Goal: Task Accomplishment & Management: Complete application form

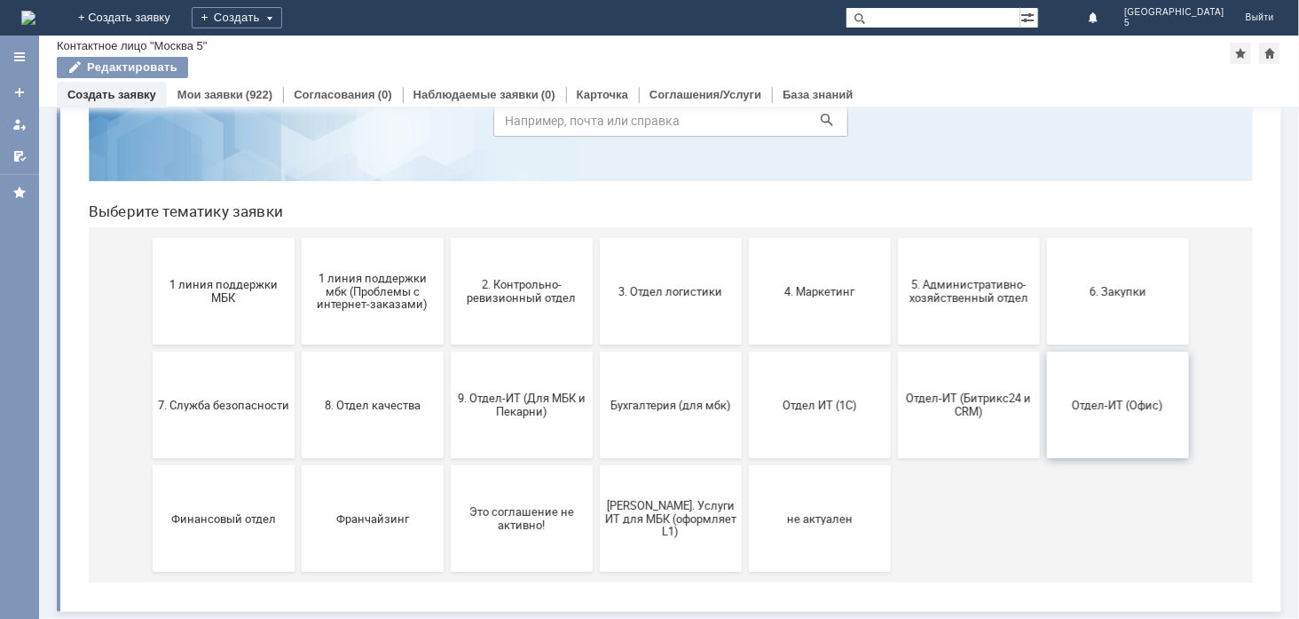
scroll to position [102, 0]
click at [1110, 390] on button "Отдел-ИТ (Офис)" at bounding box center [1117, 404] width 142 height 106
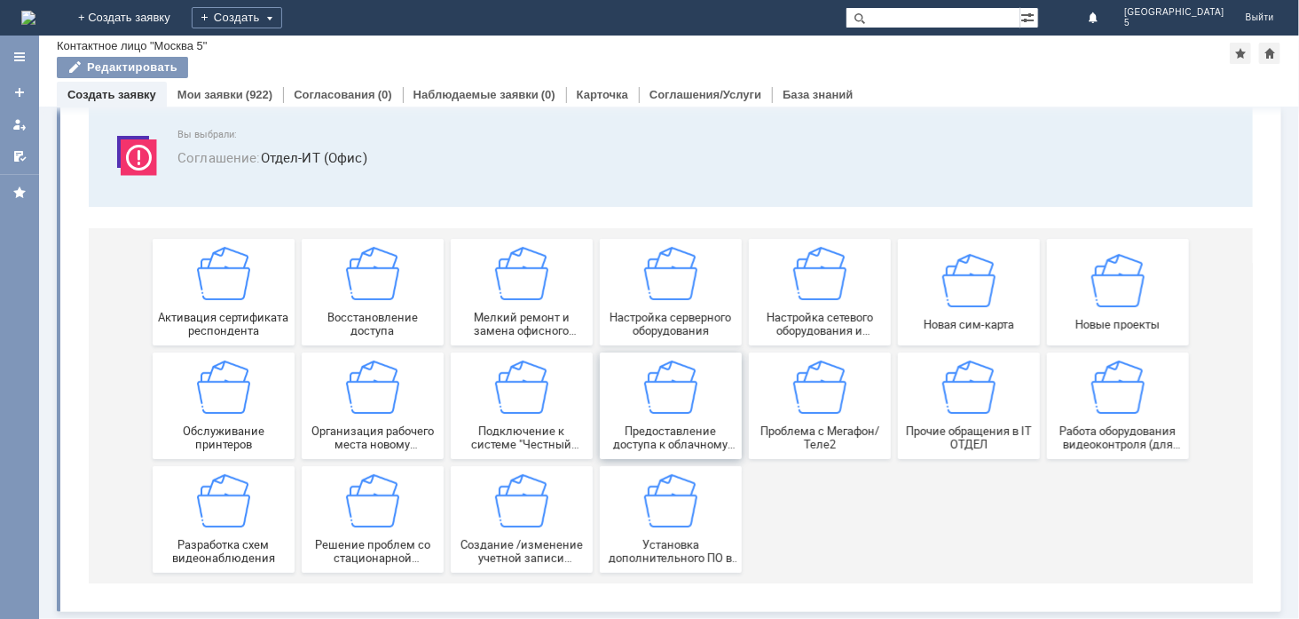
scroll to position [104, 0]
click at [519, 311] on span "Мелкий ремонт и замена офисного оборудования" at bounding box center [520, 324] width 131 height 27
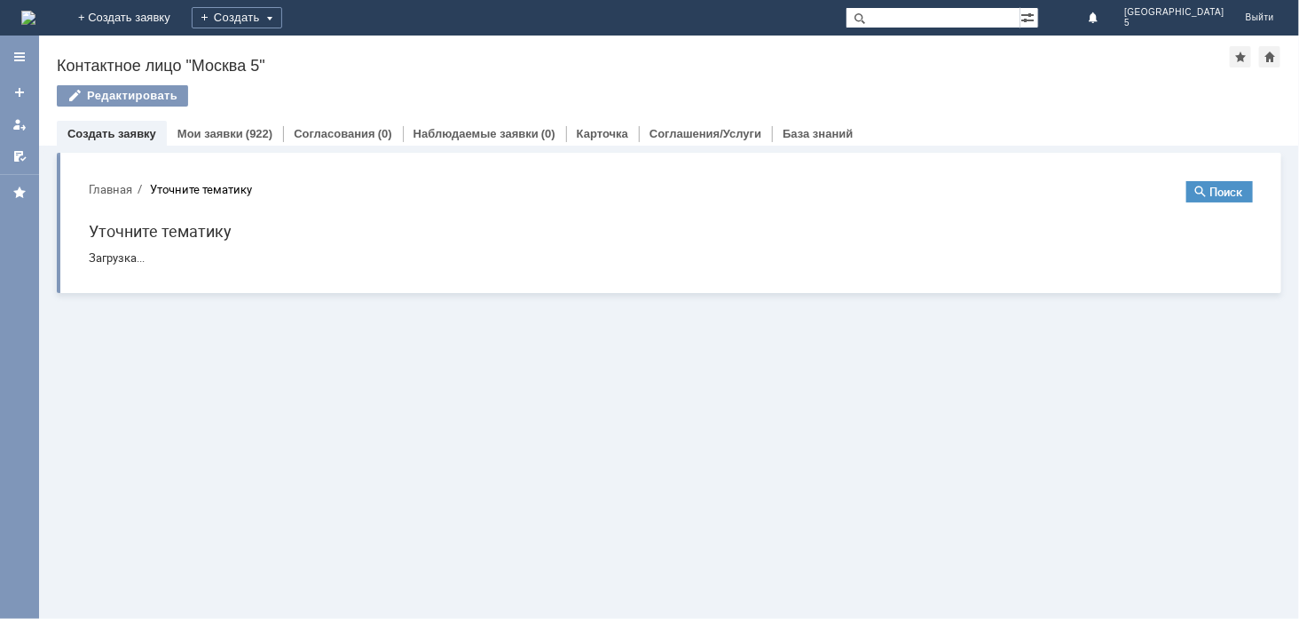
scroll to position [0, 0]
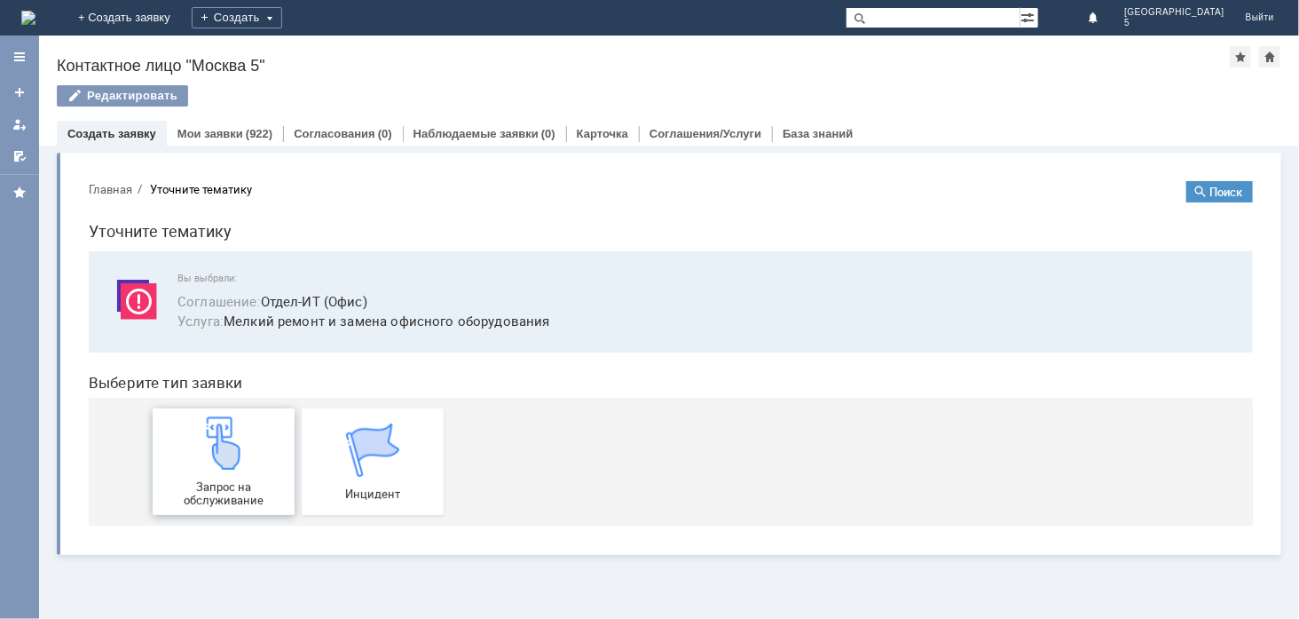
click at [253, 468] on div "Запрос на обслуживание" at bounding box center [222, 460] width 131 height 91
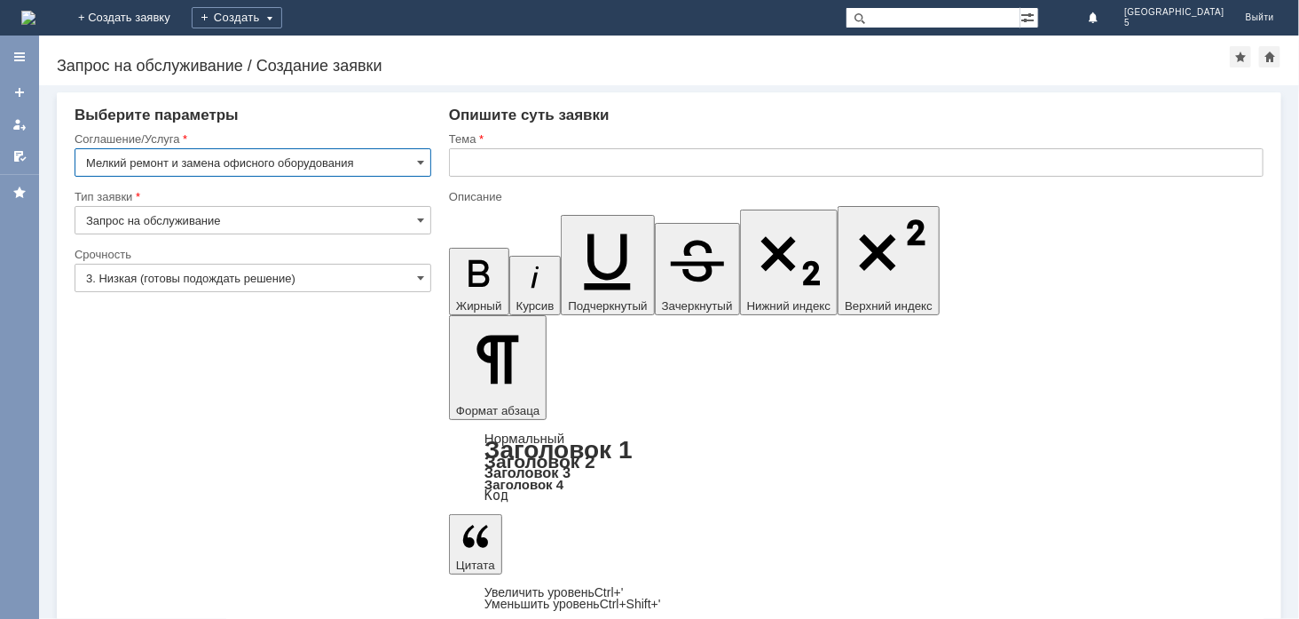
click at [503, 157] on input "text" at bounding box center [856, 162] width 815 height 28
type input "Новый ТСД"
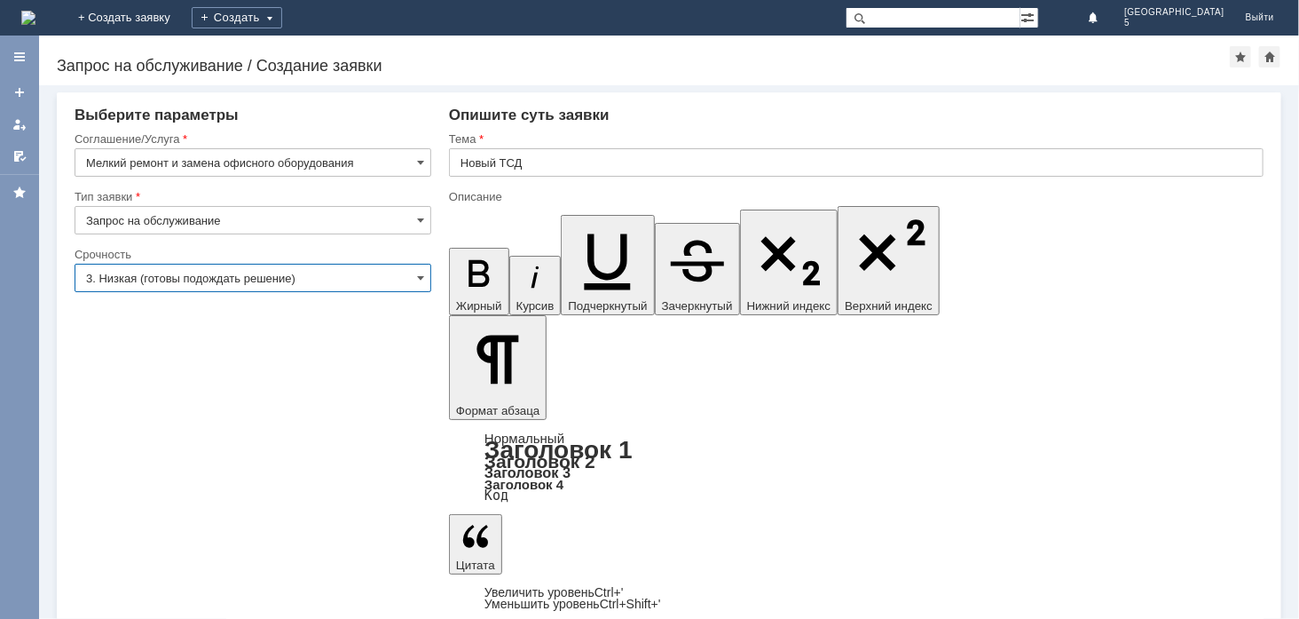
click at [414, 277] on input "3. Низкая (готовы подождать решение)" at bounding box center [253, 278] width 357 height 28
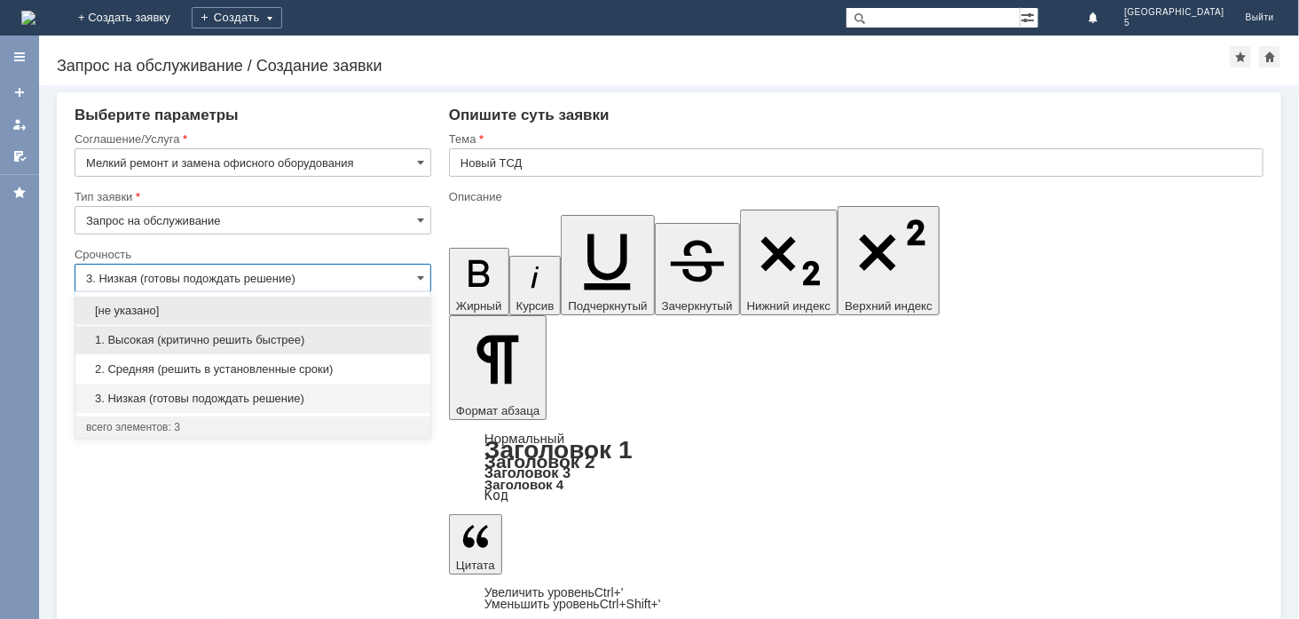
click at [220, 340] on span "1. Высокая (критично решить быстрее)" at bounding box center [253, 340] width 334 height 14
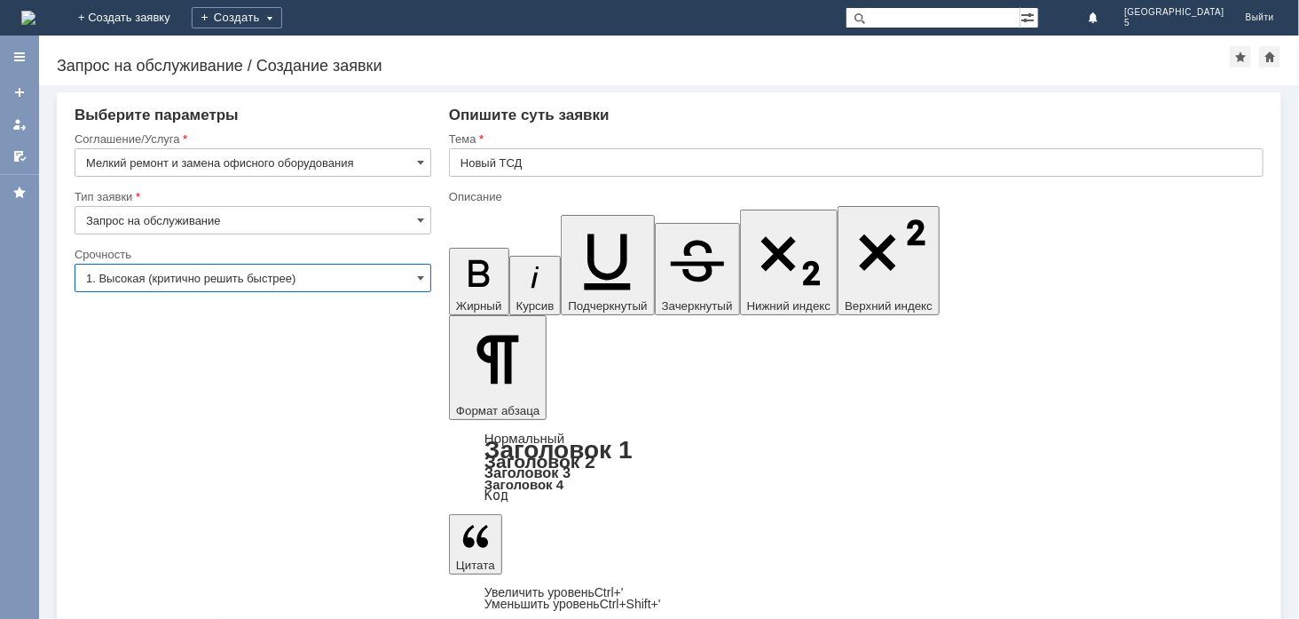
type input "1. Высокая (критично решить быстрее)"
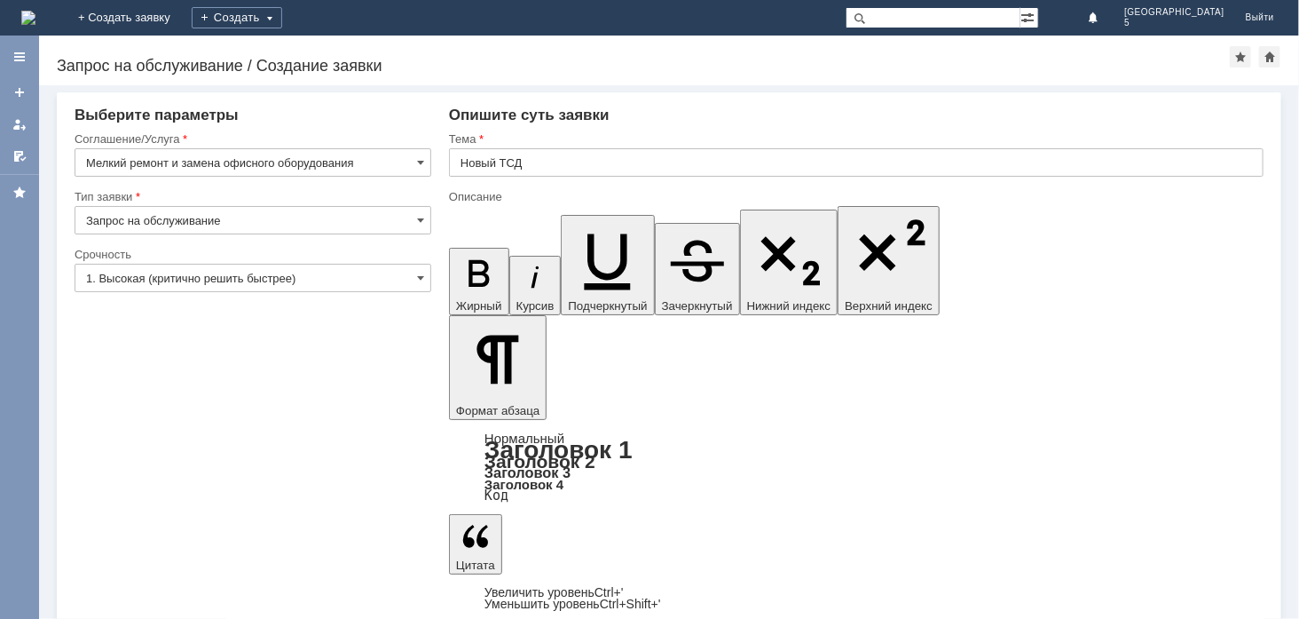
click at [556, 178] on div at bounding box center [856, 183] width 815 height 12
click at [546, 164] on input "Новый ТСД" at bounding box center [856, 162] width 815 height 28
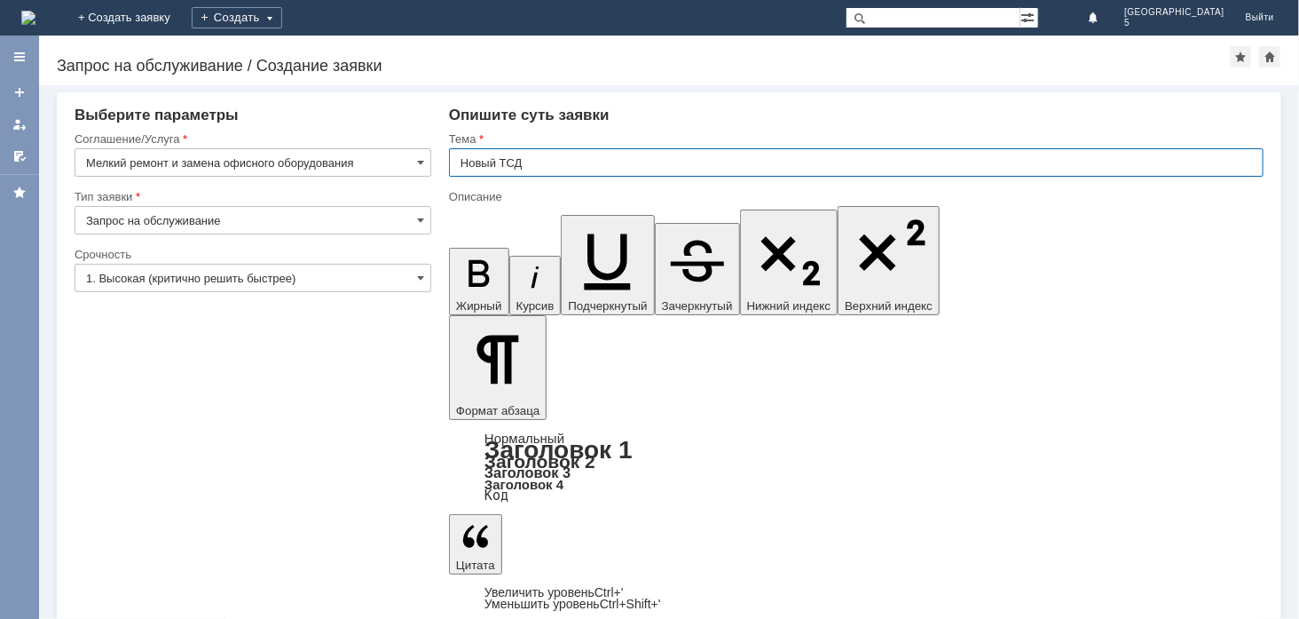
click at [546, 163] on input "Новый ТСД" at bounding box center [856, 162] width 815 height 28
drag, startPoint x: 526, startPoint y: 166, endPoint x: 542, endPoint y: 180, distance: 21.4
click at [529, 169] on input "Новый ТСД, Картридж" at bounding box center [856, 162] width 815 height 28
click at [530, 158] on input "Новый ТСД, Картридж" at bounding box center [856, 162] width 815 height 28
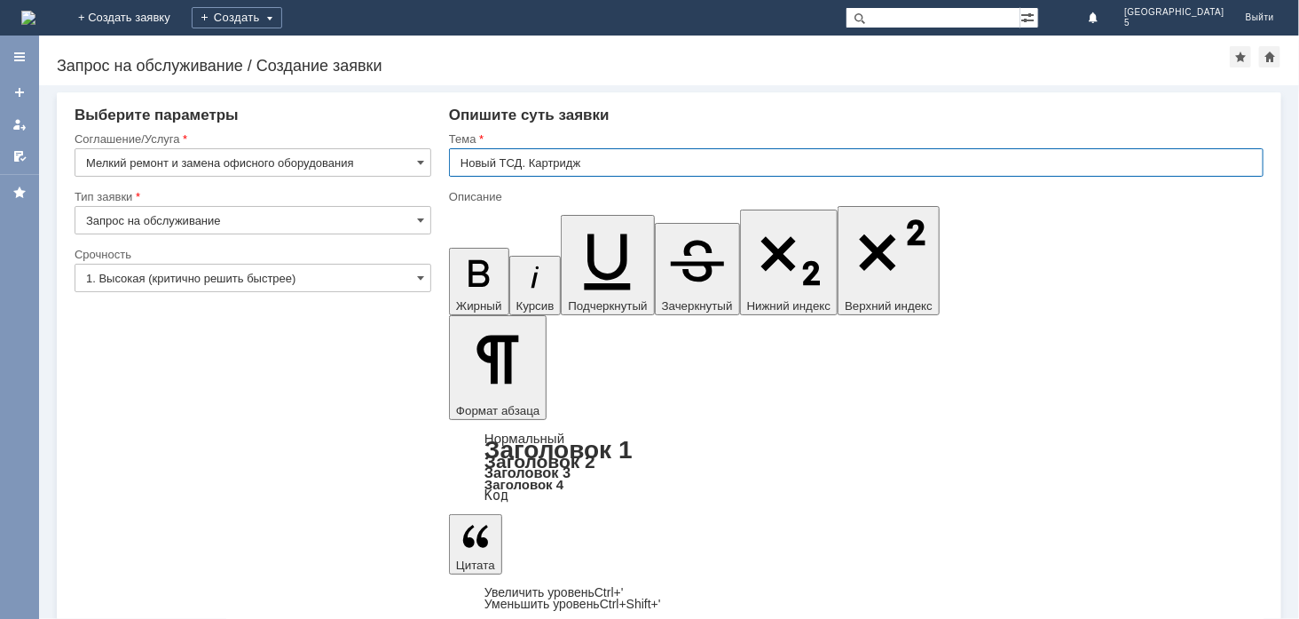
type input "Новый ТСД. Картридж"
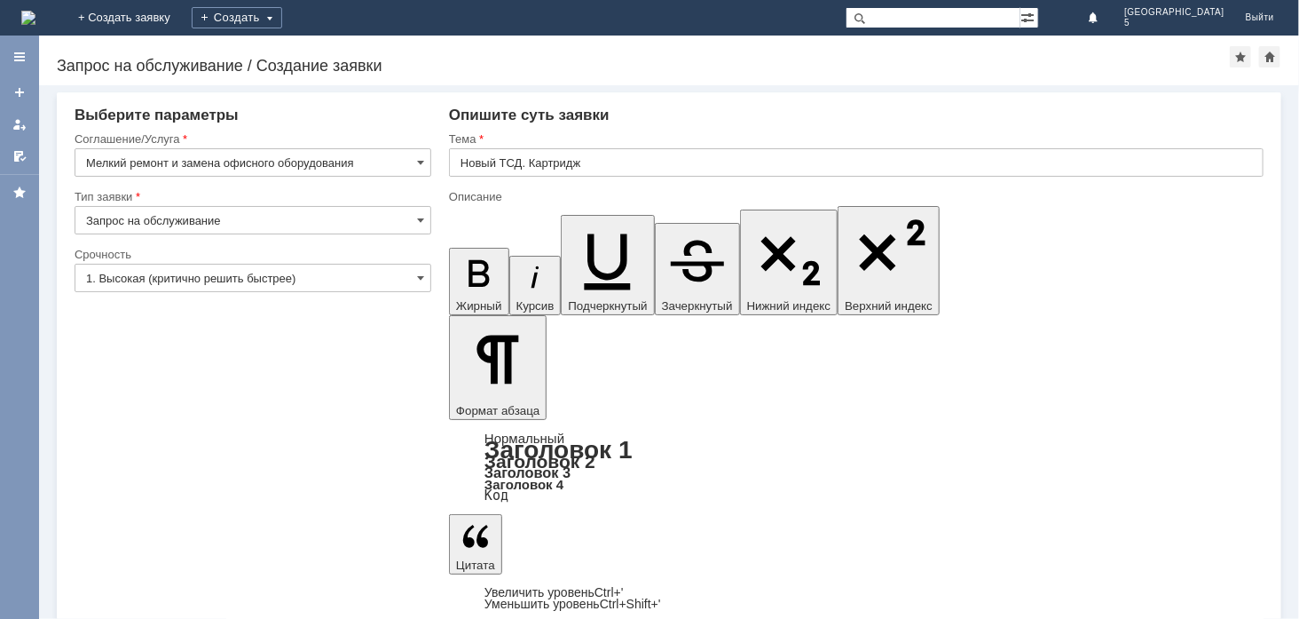
drag, startPoint x: 937, startPoint y: 5112, endPoint x: 892, endPoint y: 5116, distance: 45.4
drag, startPoint x: 934, startPoint y: 5125, endPoint x: 888, endPoint y: 5118, distance: 45.8
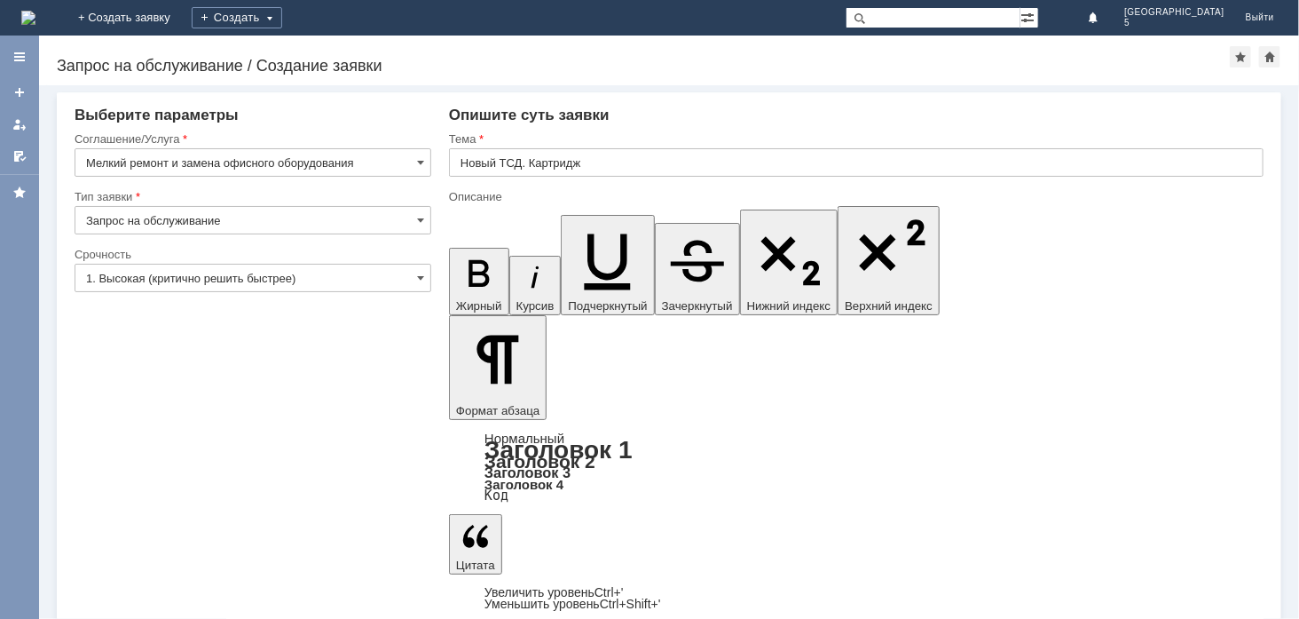
drag, startPoint x: 635, startPoint y: 5134, endPoint x: 1224, endPoint y: 5115, distance: 588.7
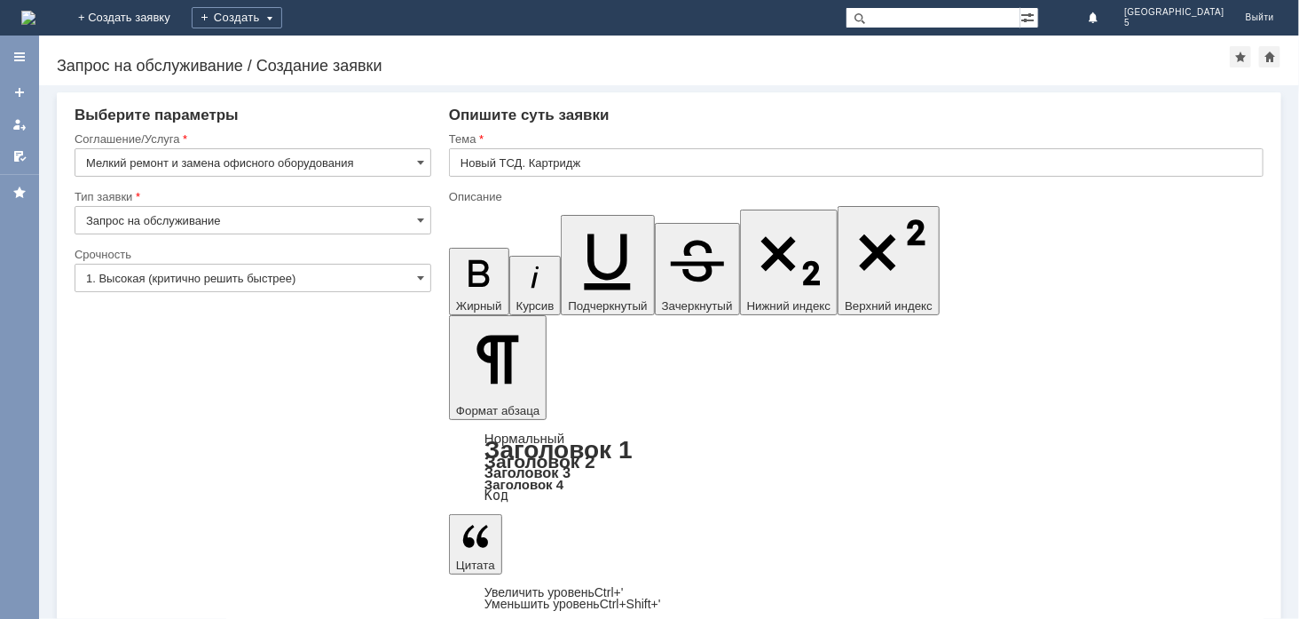
drag, startPoint x: 1044, startPoint y: 5121, endPoint x: 971, endPoint y: 5116, distance: 73.0
drag, startPoint x: 1045, startPoint y: 5120, endPoint x: 1055, endPoint y: 5141, distance: 22.6
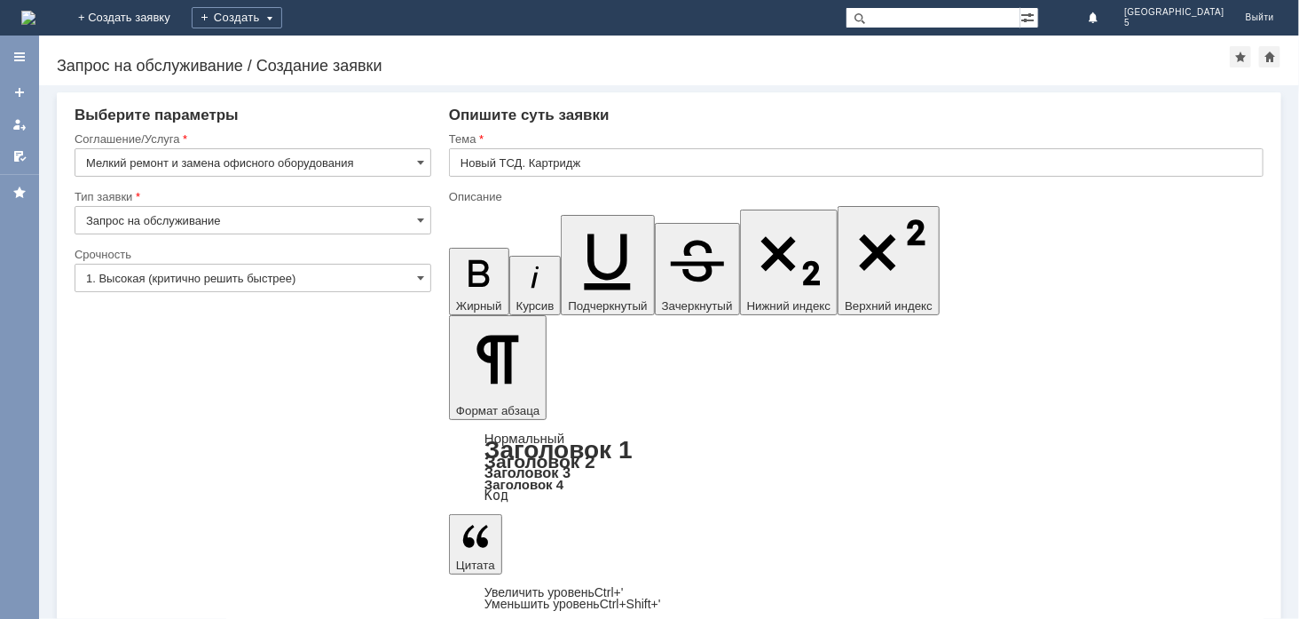
drag, startPoint x: 1038, startPoint y: 5116, endPoint x: 973, endPoint y: 5119, distance: 65.7
drag, startPoint x: 1036, startPoint y: 5117, endPoint x: 1047, endPoint y: 5124, distance: 13.5
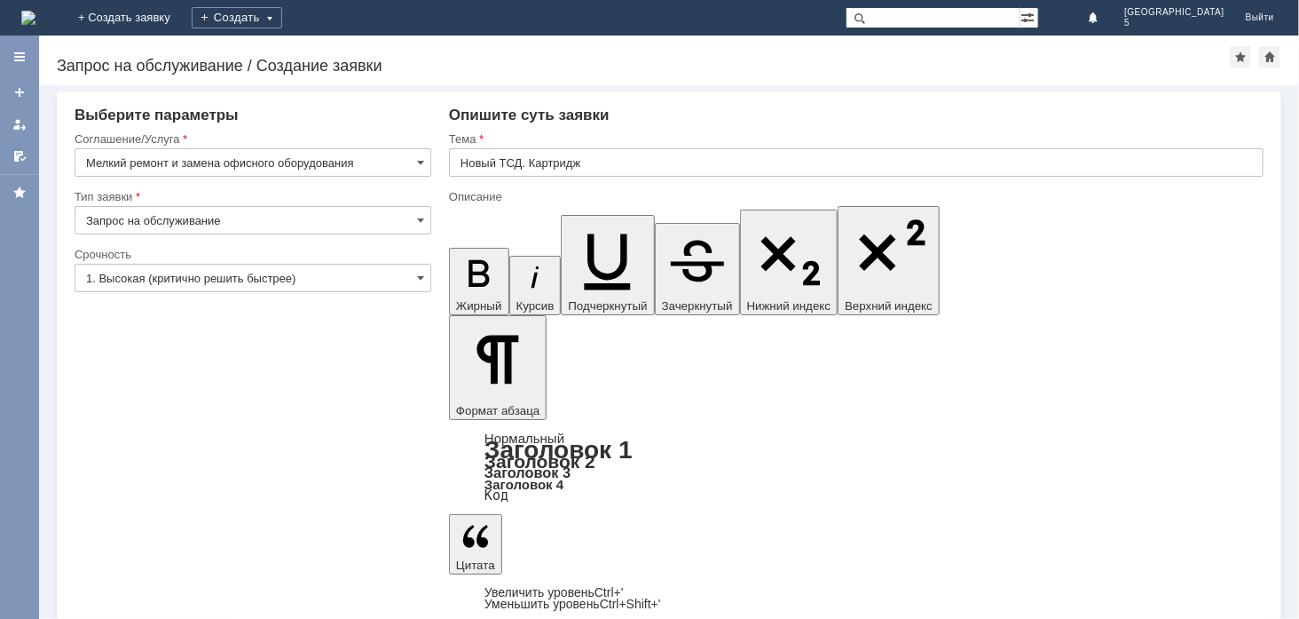
drag, startPoint x: 665, startPoint y: 5134, endPoint x: 712, endPoint y: 5135, distance: 47.0
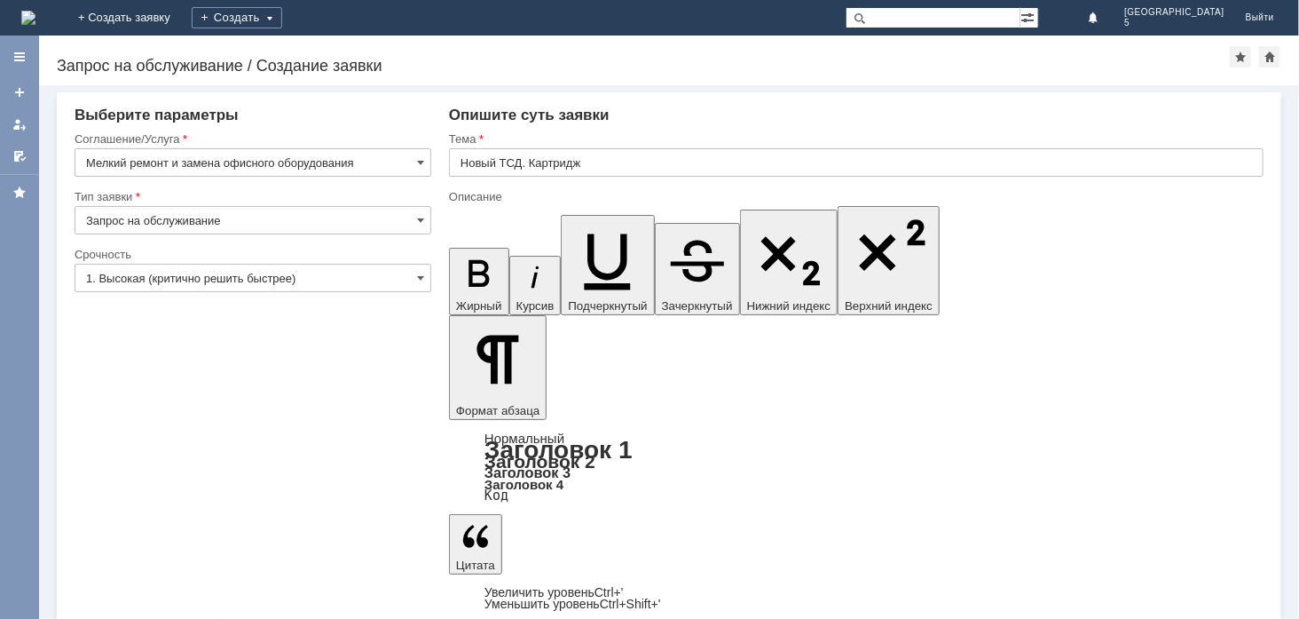
drag, startPoint x: 869, startPoint y: 5135, endPoint x: 860, endPoint y: 5130, distance: 9.9
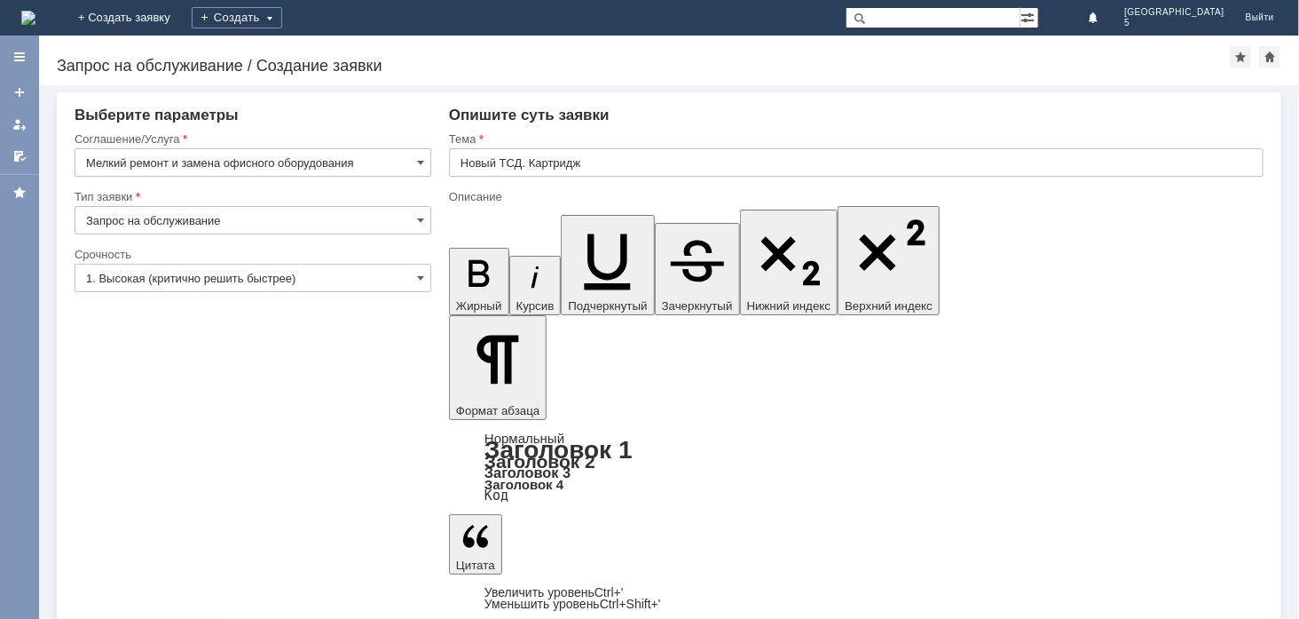
drag, startPoint x: 1166, startPoint y: 5122, endPoint x: 1108, endPoint y: 5121, distance: 58.6
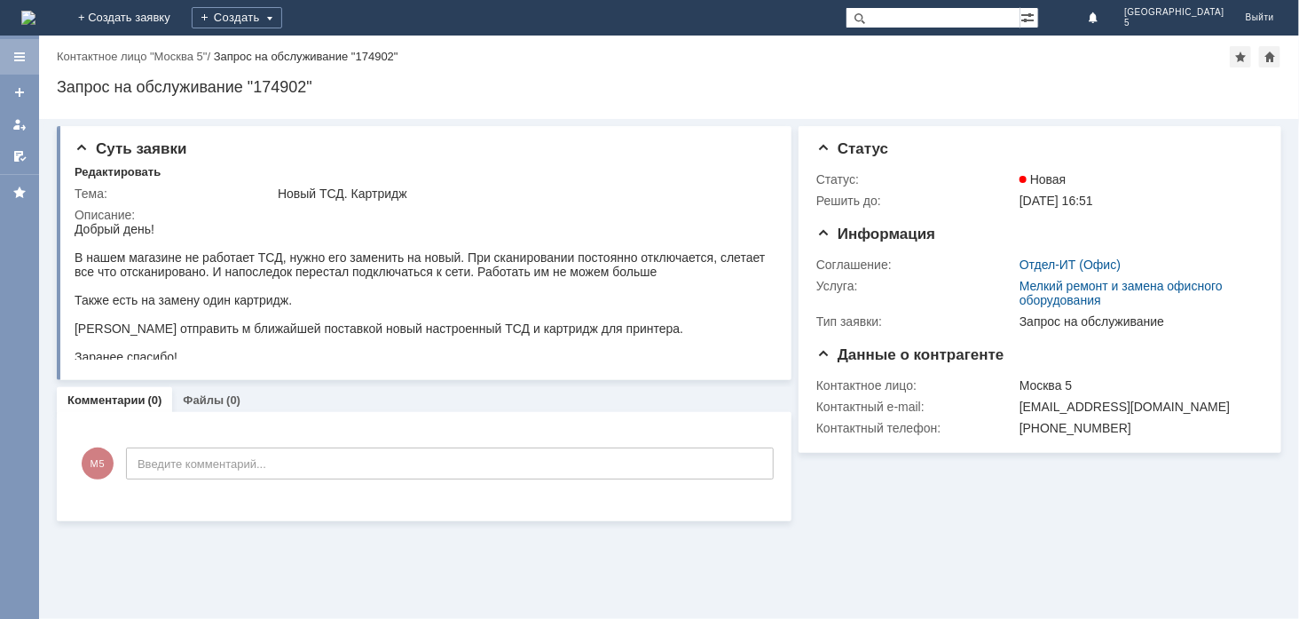
click at [16, 59] on div at bounding box center [19, 57] width 14 height 14
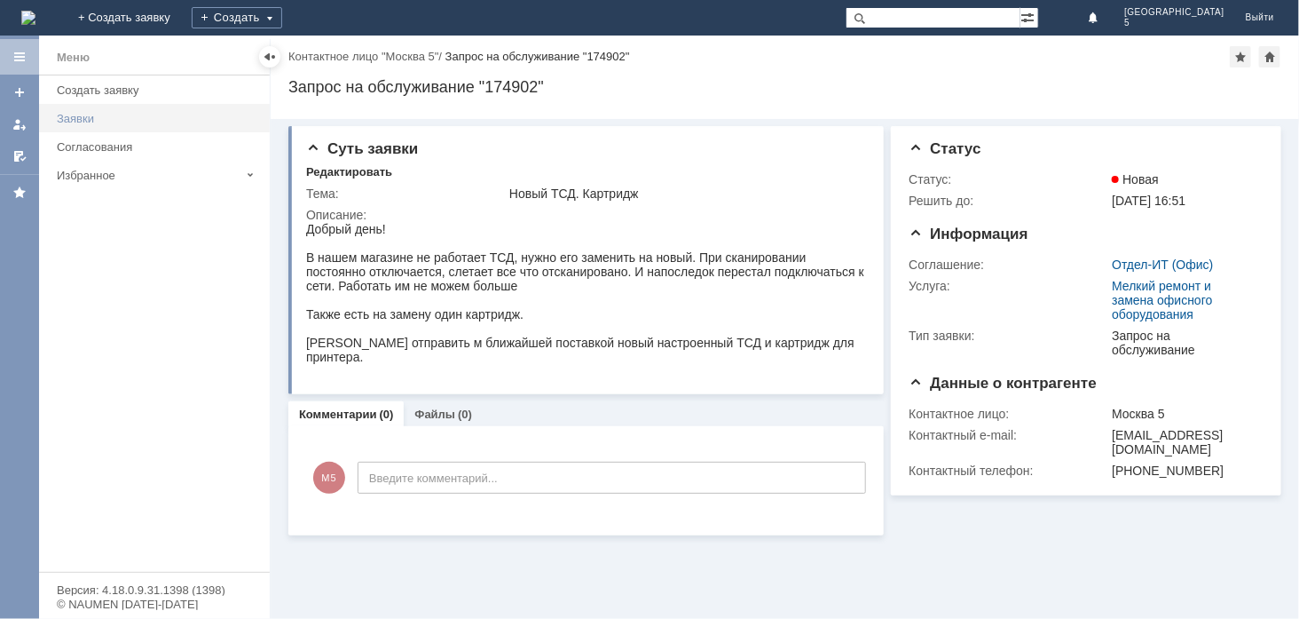
click at [75, 120] on div "Заявки" at bounding box center [158, 118] width 202 height 13
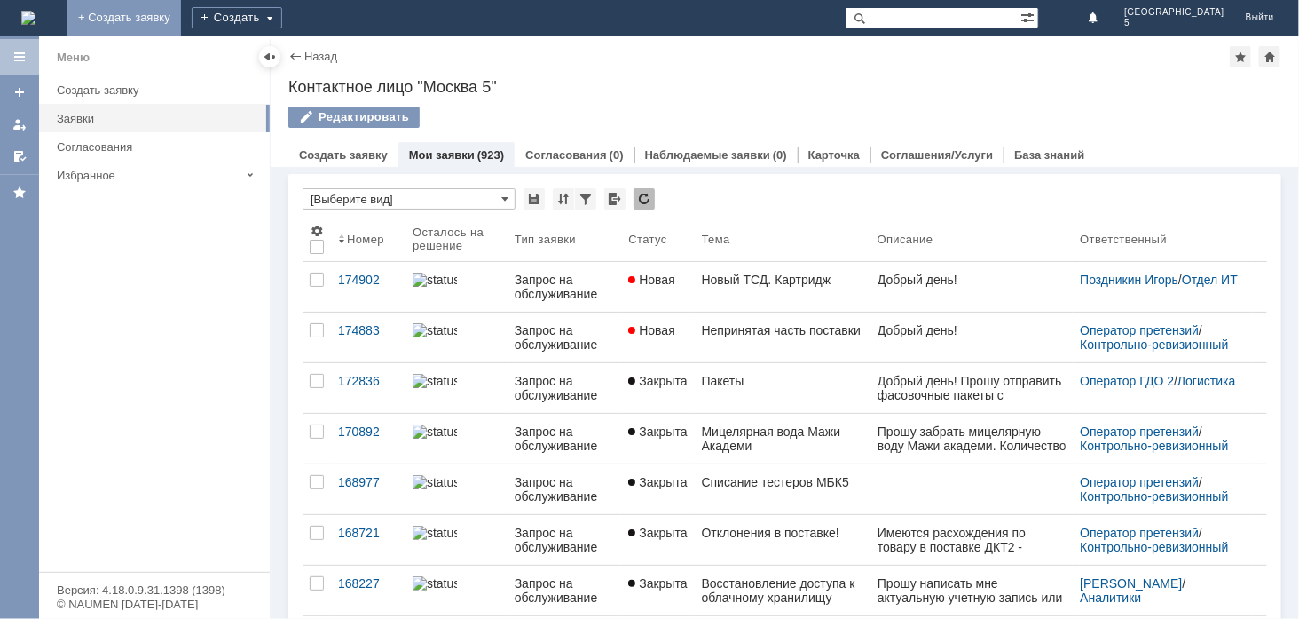
click at [181, 18] on link "+ Создать заявку" at bounding box center [124, 17] width 114 height 35
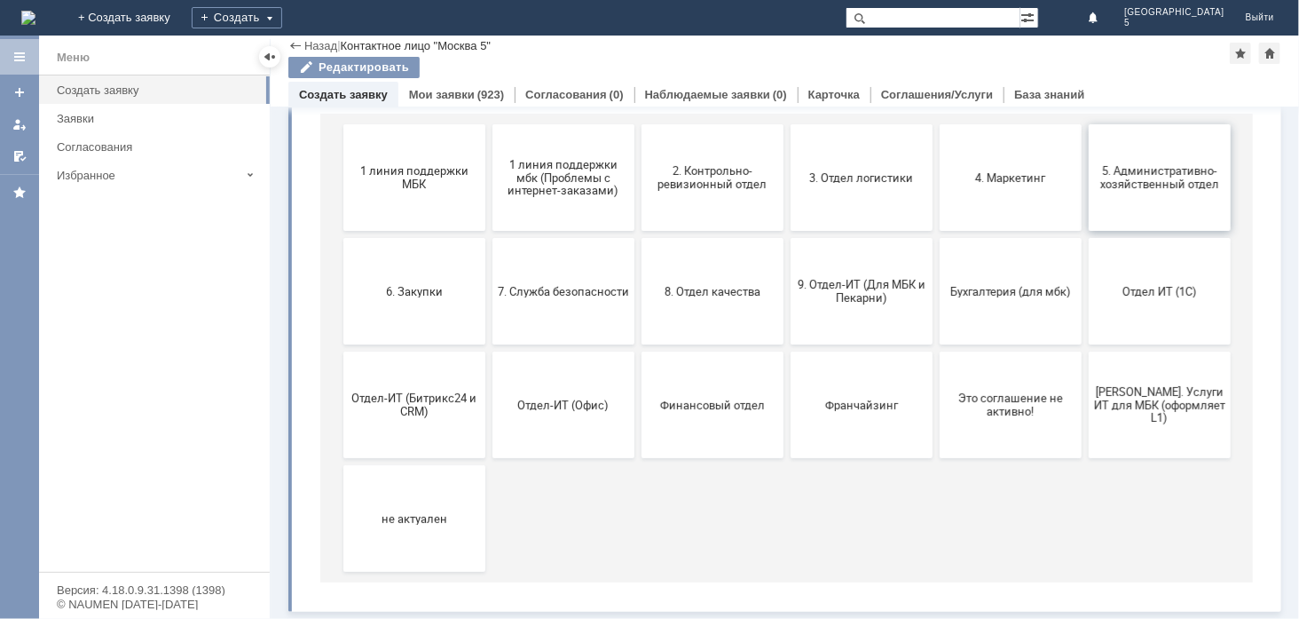
scroll to position [217, 0]
click at [1145, 169] on span "5. Административно-хозяйственный отдел" at bounding box center [1158, 178] width 131 height 27
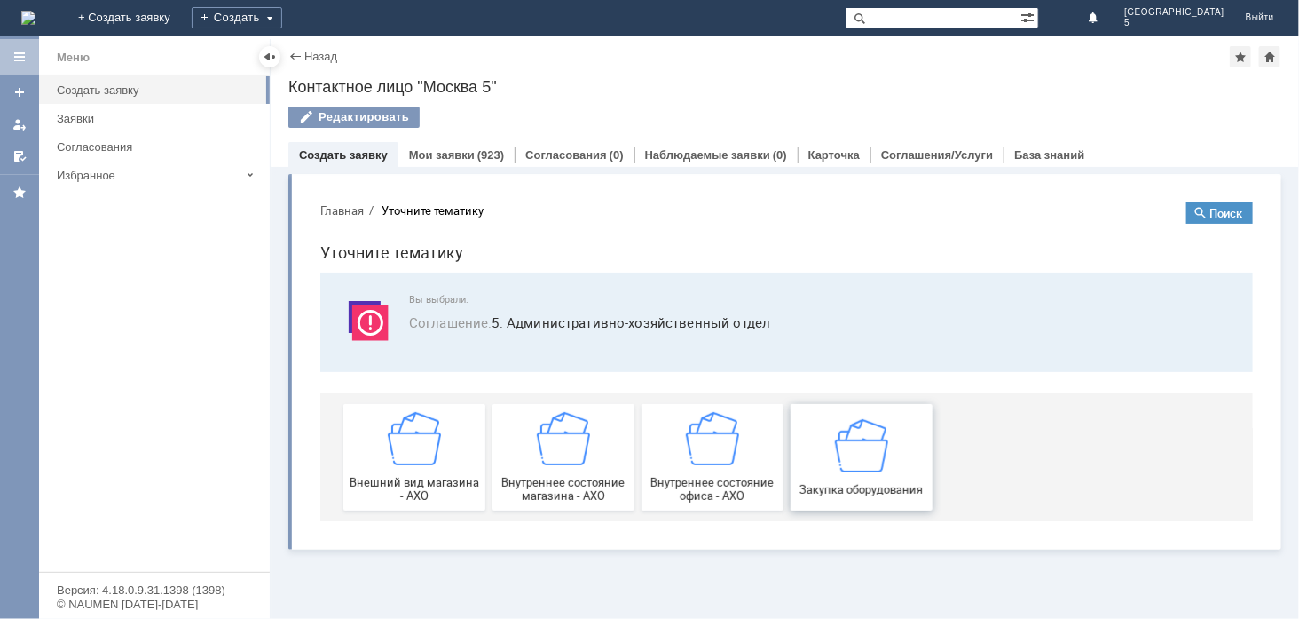
click at [856, 459] on img at bounding box center [860, 443] width 53 height 53
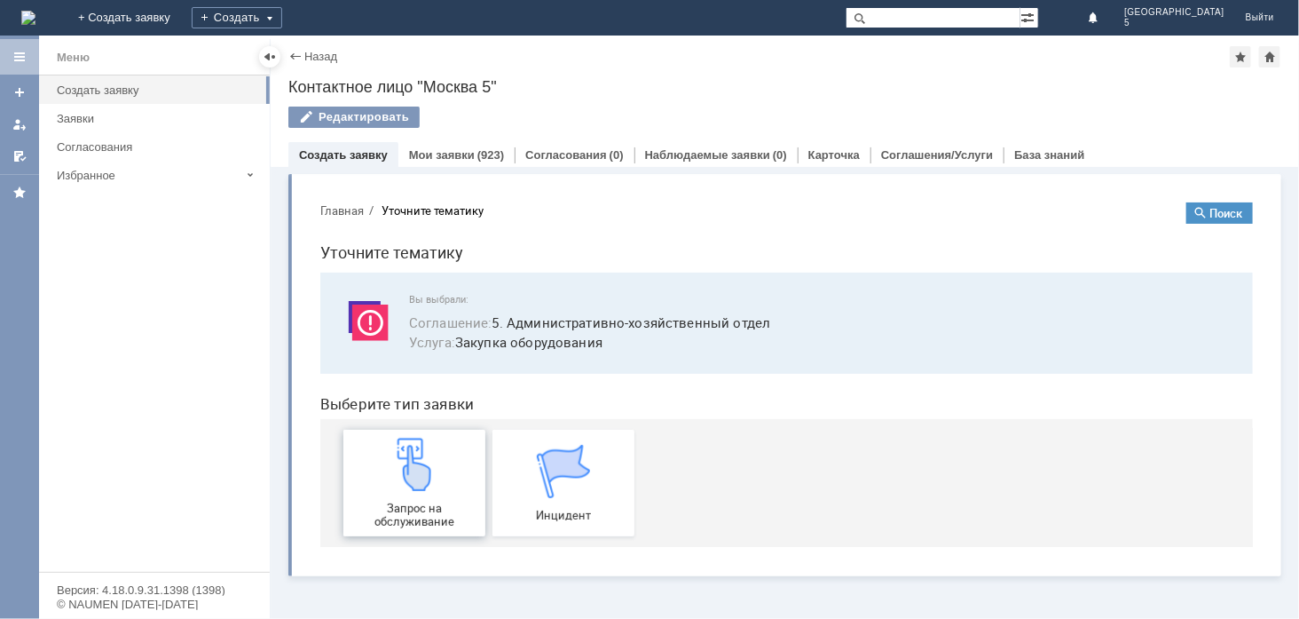
click at [414, 487] on img at bounding box center [413, 463] width 53 height 53
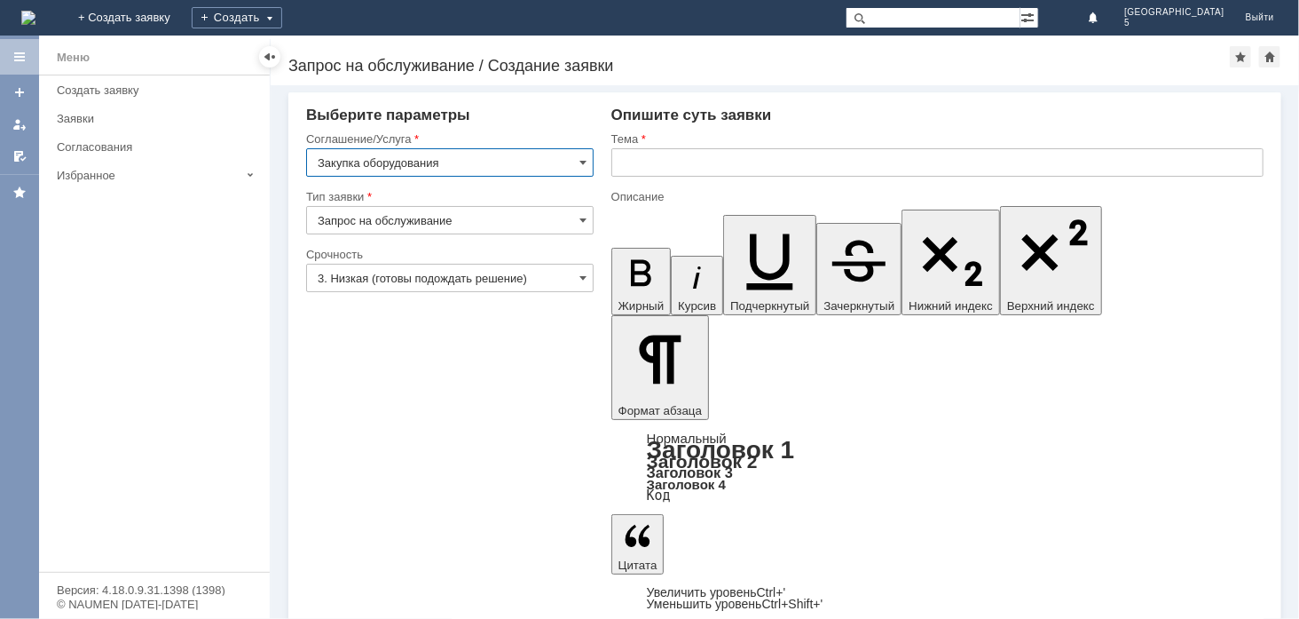
click at [491, 272] on input "3. Низкая (готовы подождать решение)" at bounding box center [450, 278] width 288 height 28
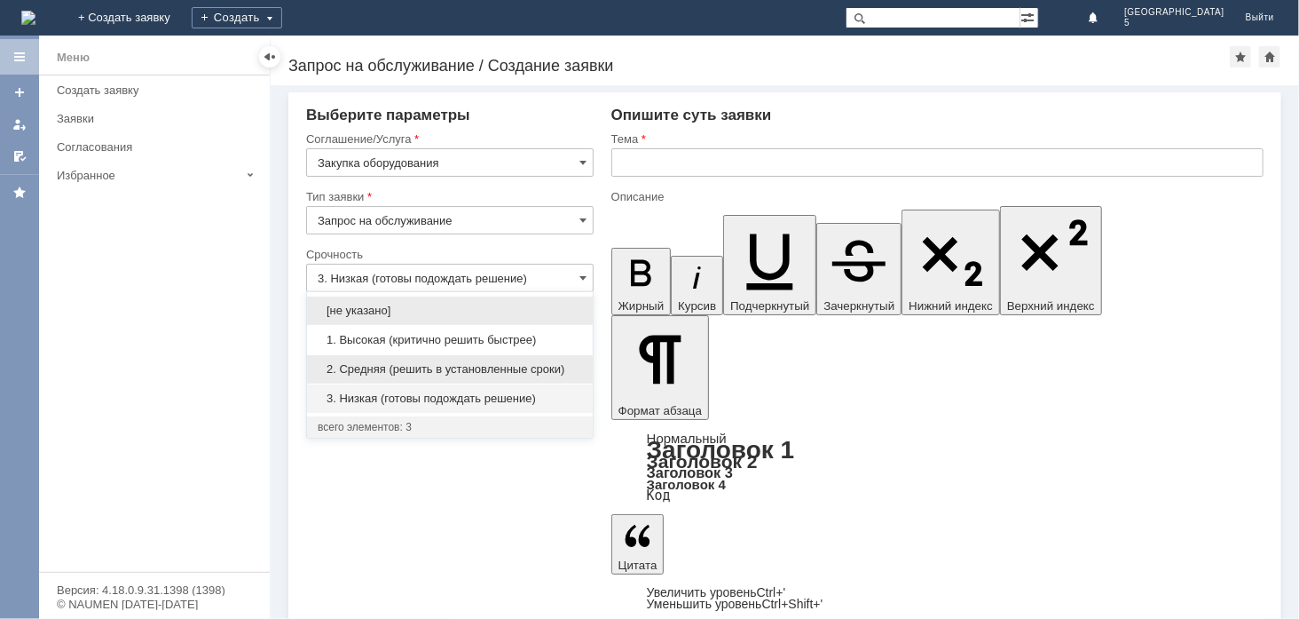
click at [438, 373] on span "2. Средняя (решить в установленные сроки)" at bounding box center [450, 369] width 264 height 14
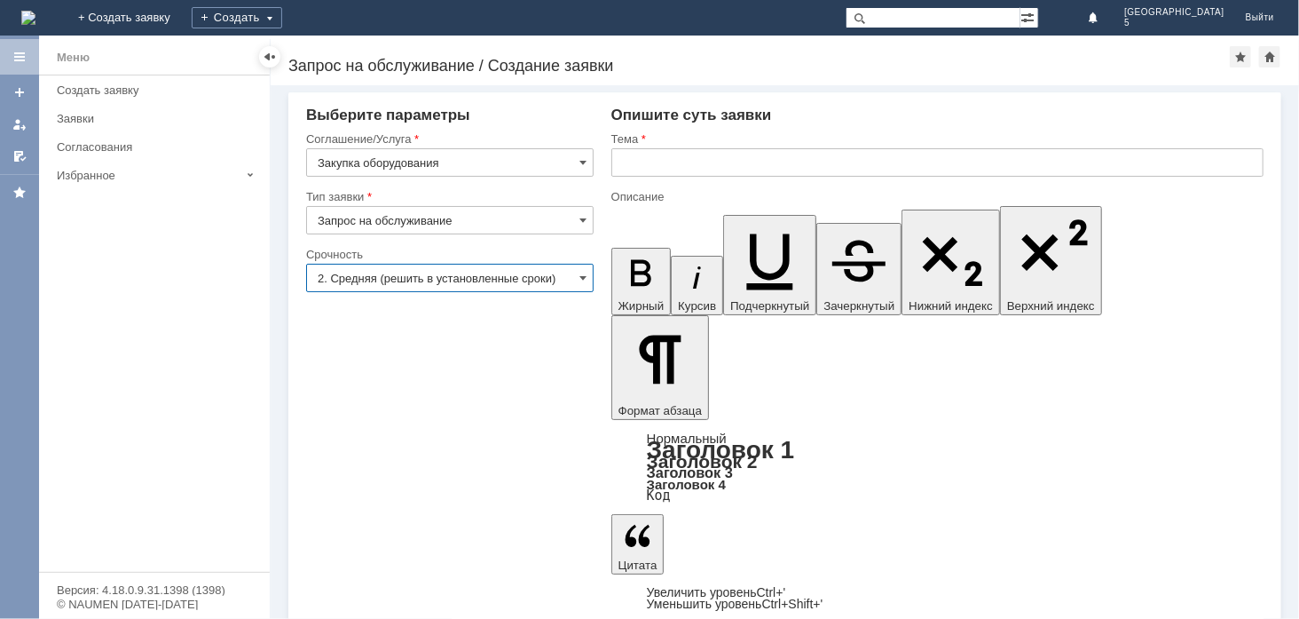
type input "2. Средняя (решить в установленные сроки)"
click at [637, 153] on input "text" at bounding box center [937, 162] width 652 height 28
type input "Крафт пакеты"
drag, startPoint x: 759, startPoint y: 4652, endPoint x: 1231, endPoint y: 4844, distance: 509.9
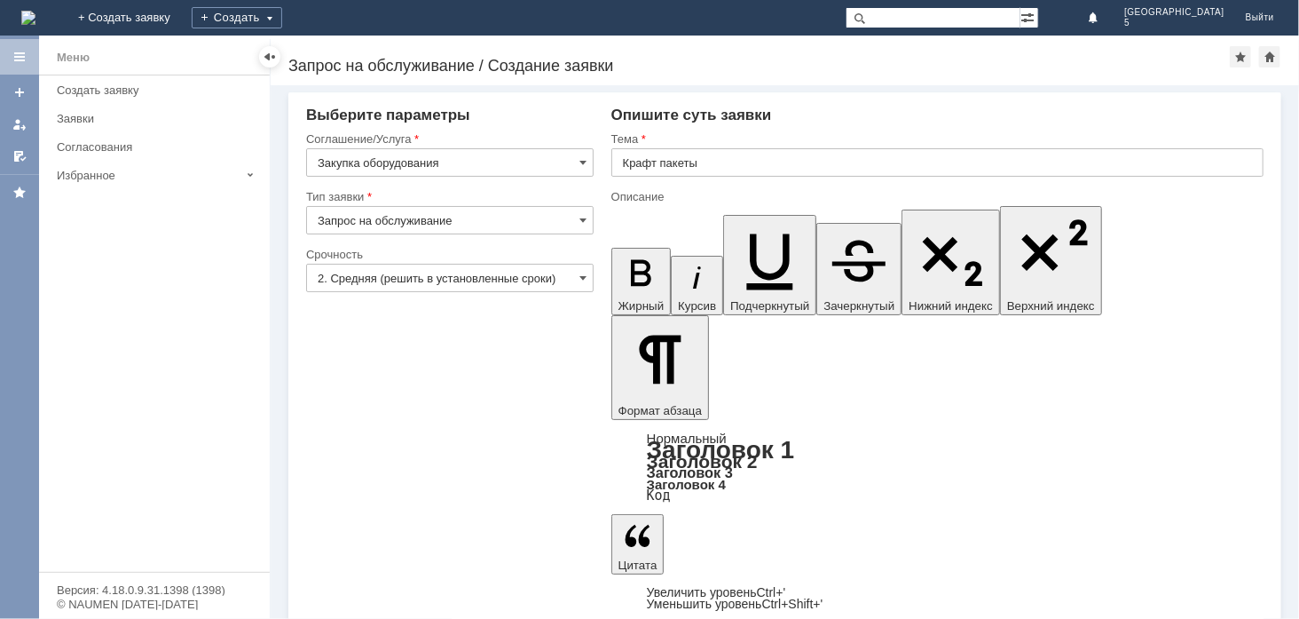
copy body "Добрый день! Просим отправить с поставкой крафт-пакеты Заранее спасибо!"
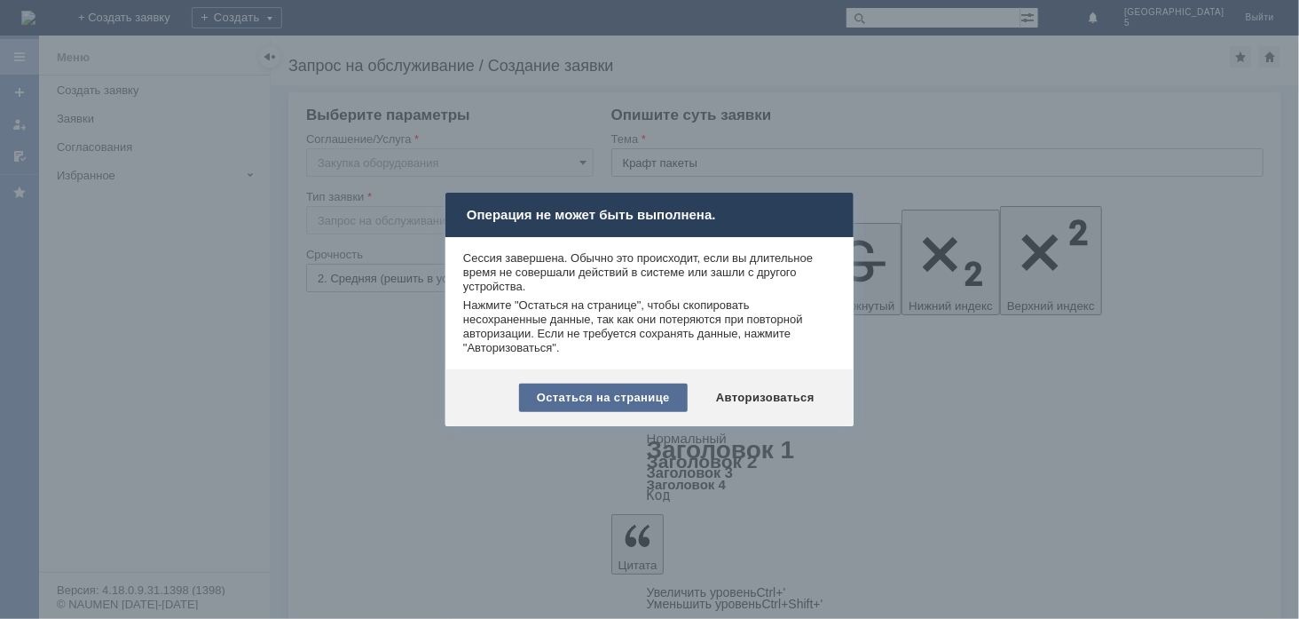
click at [579, 388] on div "Остаться на странице" at bounding box center [603, 397] width 169 height 28
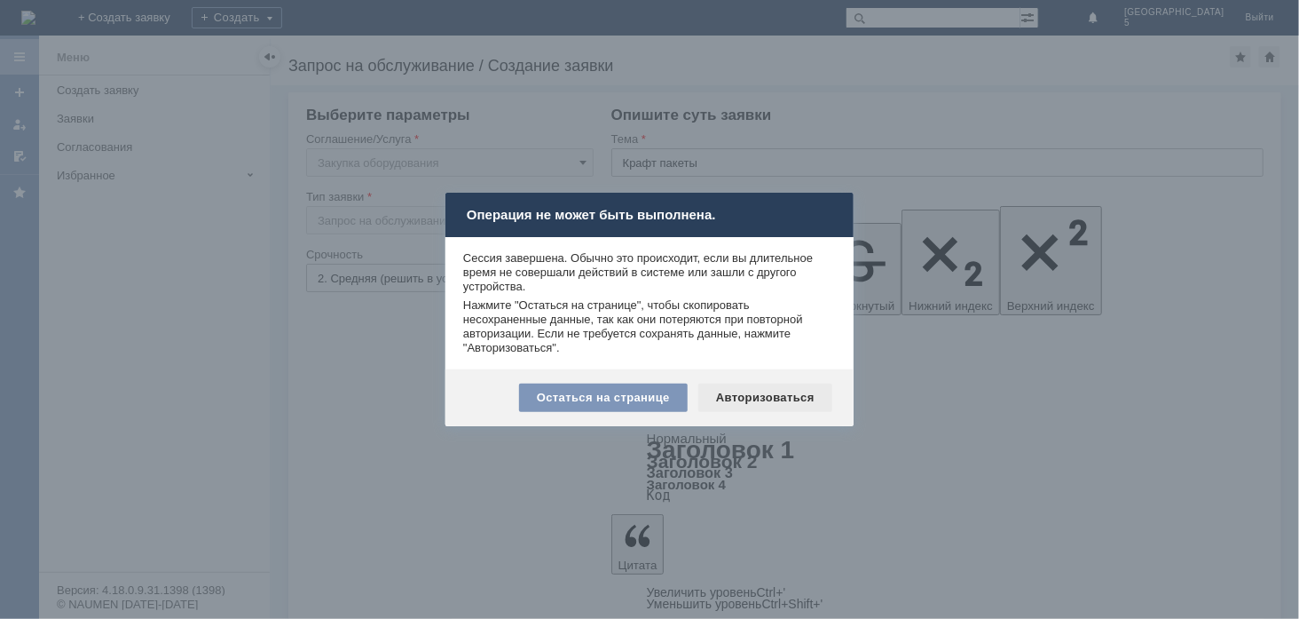
click at [734, 387] on div "Авторизоваться" at bounding box center [765, 397] width 134 height 28
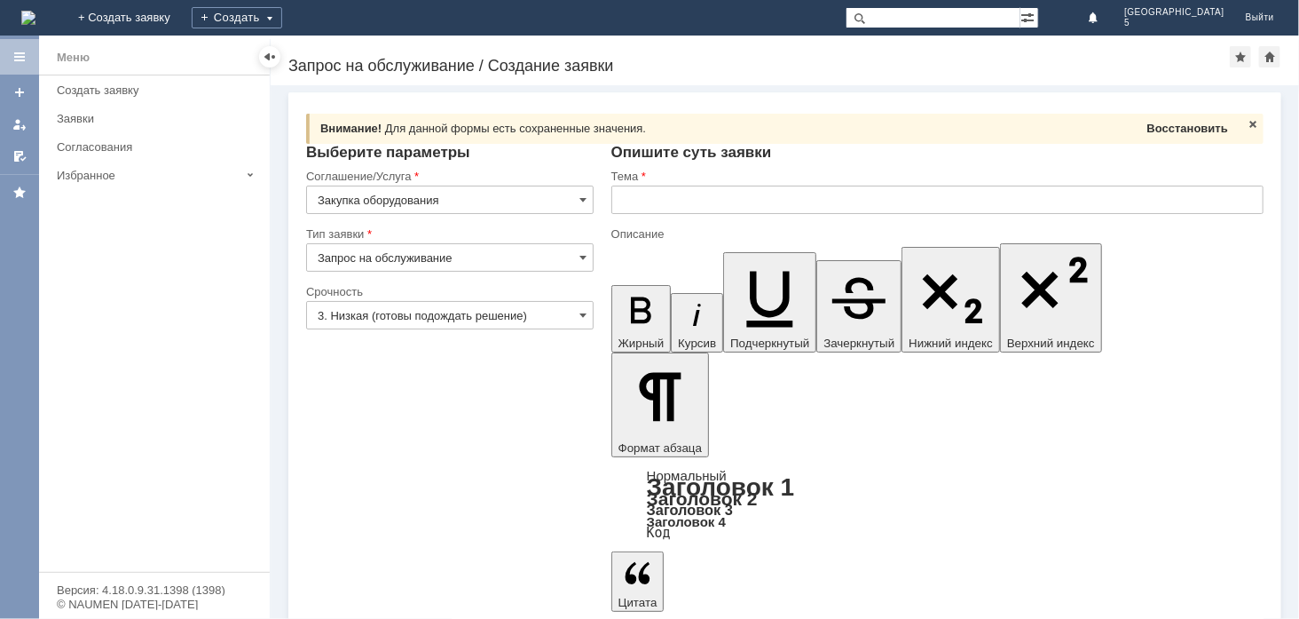
click at [1183, 122] on span "Восстановить" at bounding box center [1187, 128] width 81 height 13
type input "2. Средняя (решить в установленные сроки)"
type input "Крафт пакеты"
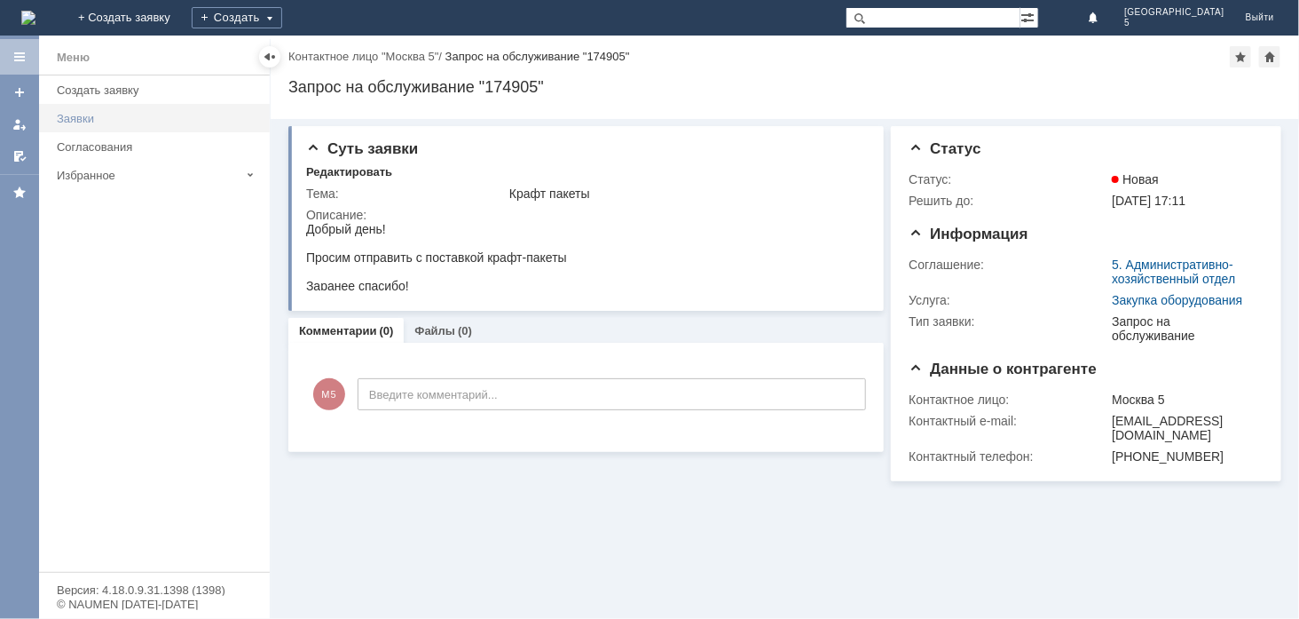
click at [83, 114] on div "Заявки" at bounding box center [158, 118] width 202 height 13
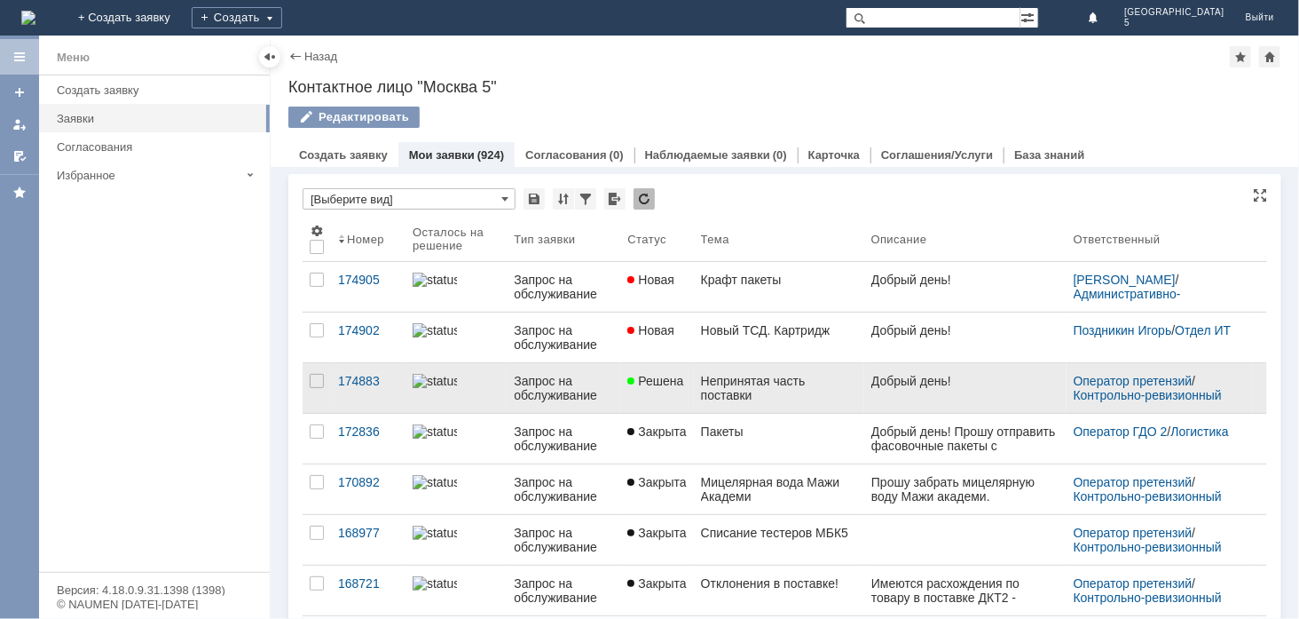
click at [555, 373] on link "Запрос на обслуживание" at bounding box center [564, 388] width 114 height 50
click at [680, 380] on span "Решена" at bounding box center [655, 381] width 56 height 14
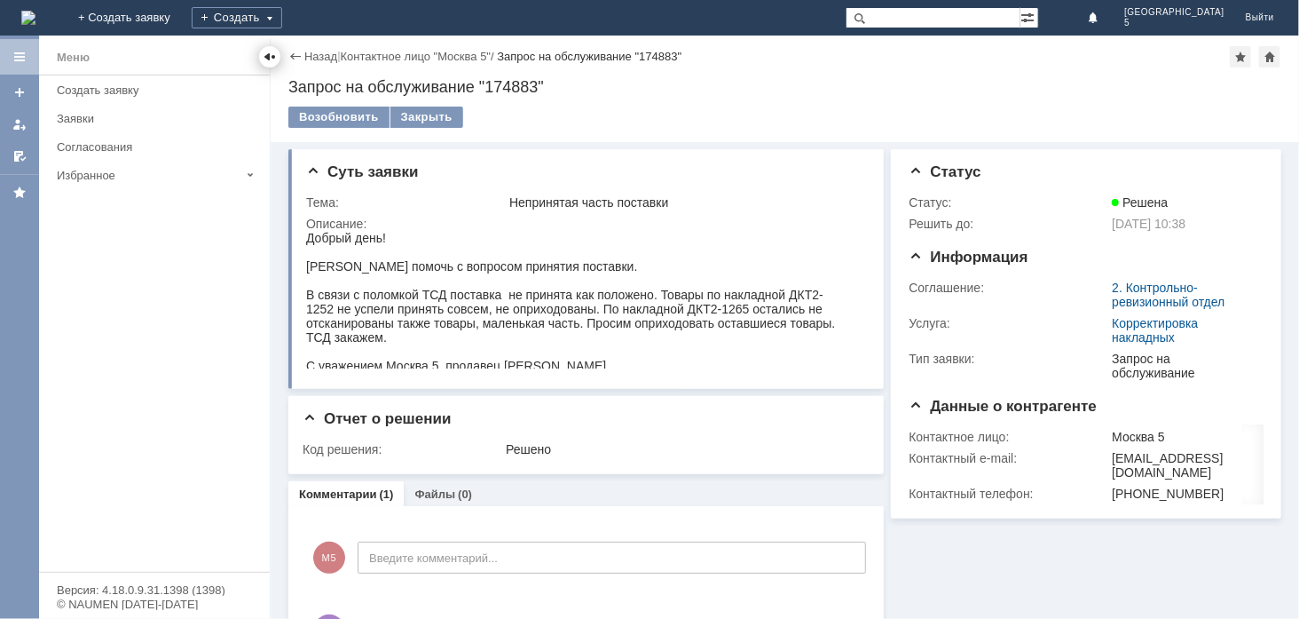
click at [269, 58] on div at bounding box center [270, 57] width 14 height 14
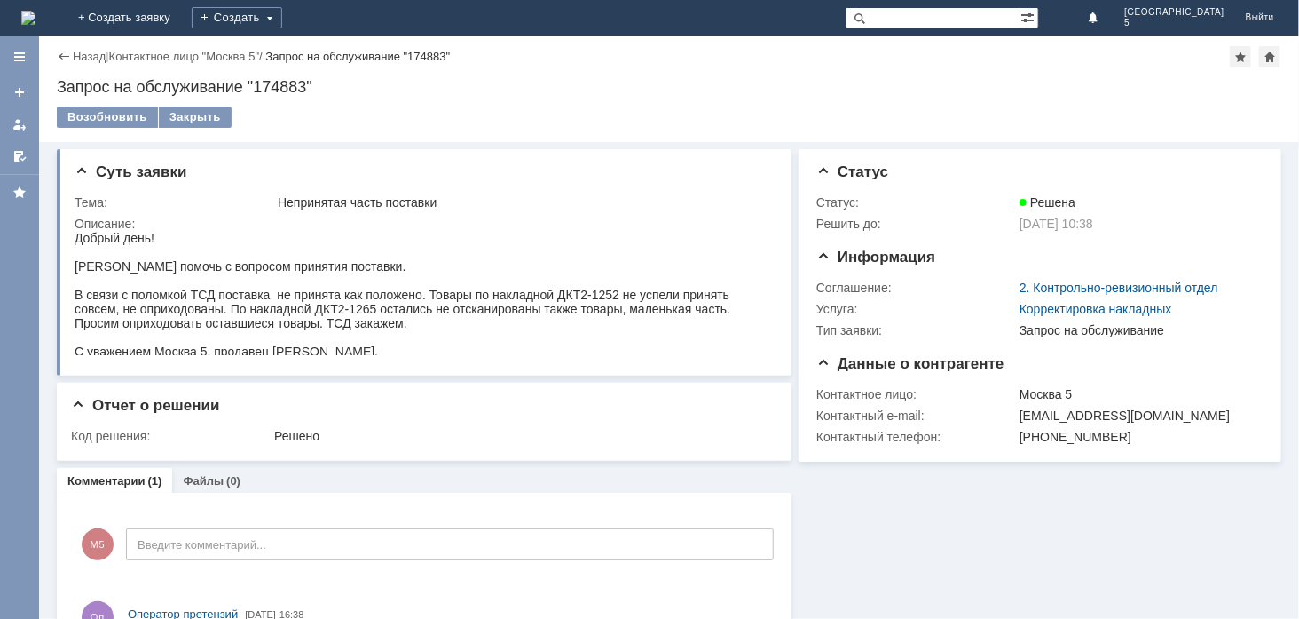
click at [66, 62] on div "Назад" at bounding box center [81, 56] width 49 height 13
